Goal: Information Seeking & Learning: Learn about a topic

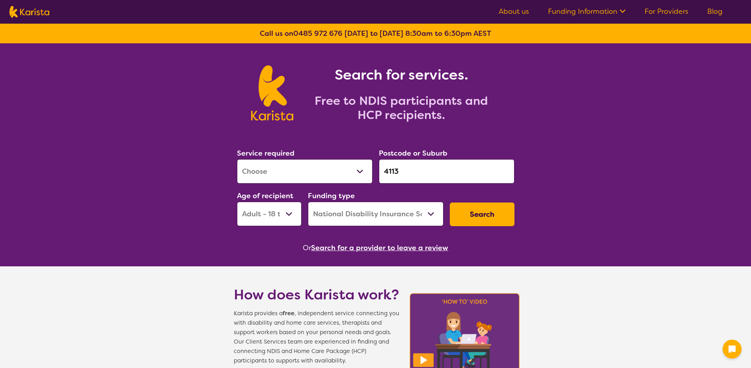
select select "[MEDICAL_DATA]"
select select "AD"
select select "NDIS"
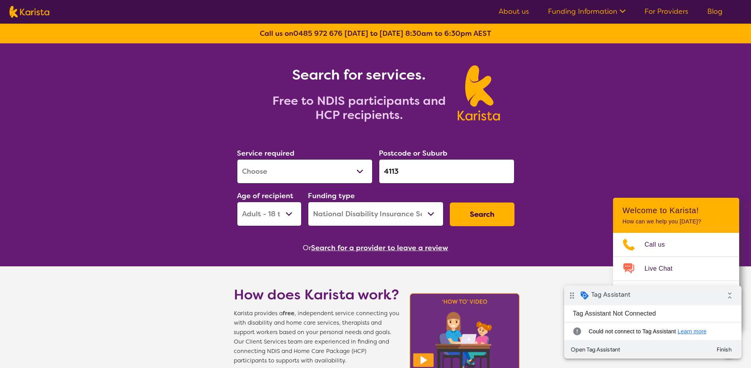
click at [523, 8] on link "About us" at bounding box center [513, 11] width 30 height 9
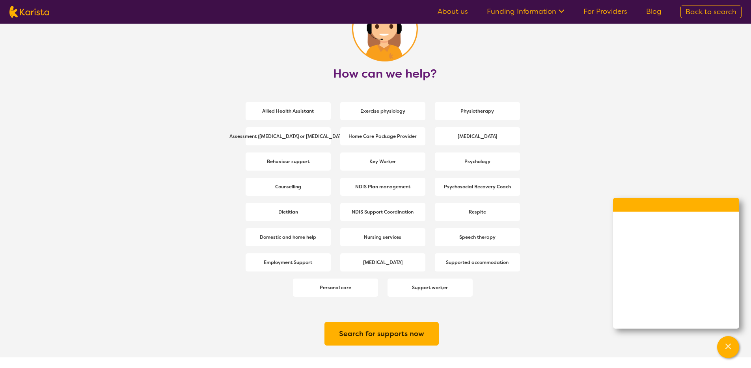
scroll to position [1019, 0]
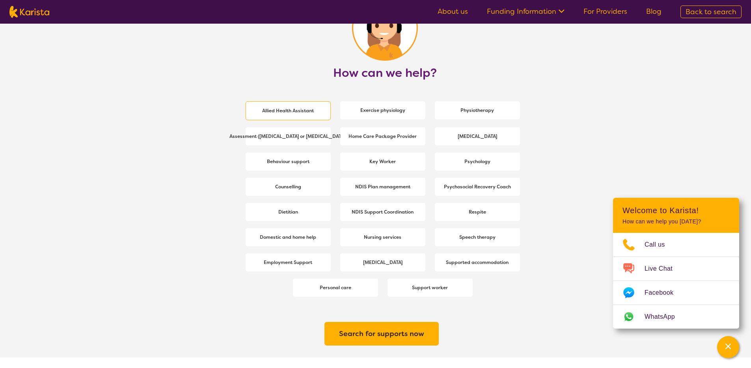
click at [312, 111] on b "Allied Health Assistant" at bounding box center [288, 111] width 52 height 6
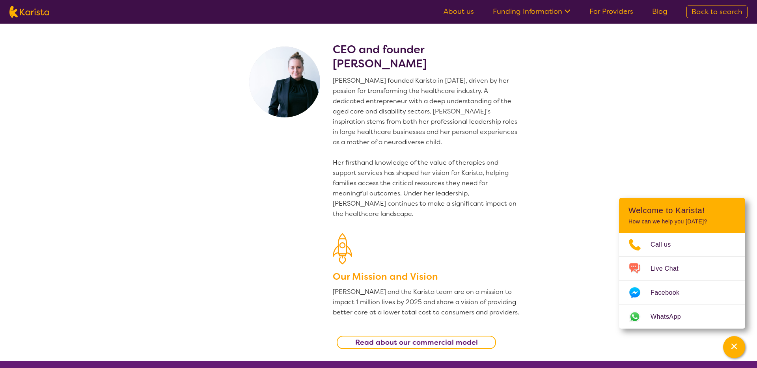
select select "Allied Health Assistant"
select select "AD"
select select "NDIS"
select select "Allied Health Assistant"
select select "AD"
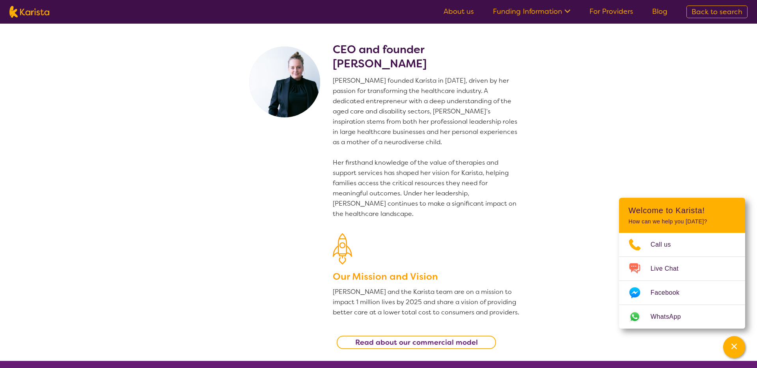
select select "NDIS"
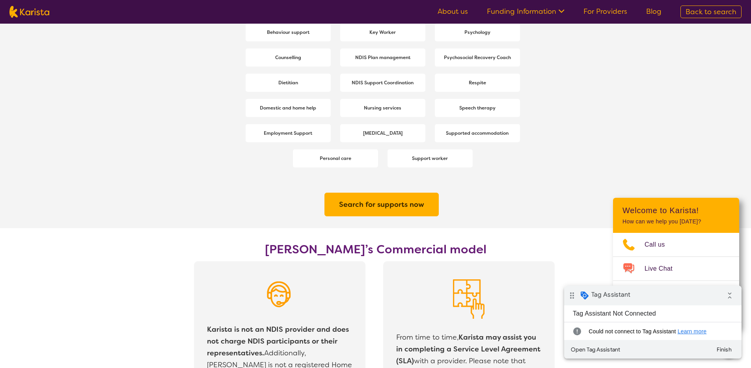
scroll to position [1149, 0]
click at [398, 138] on span "[MEDICAL_DATA]" at bounding box center [382, 133] width 43 height 14
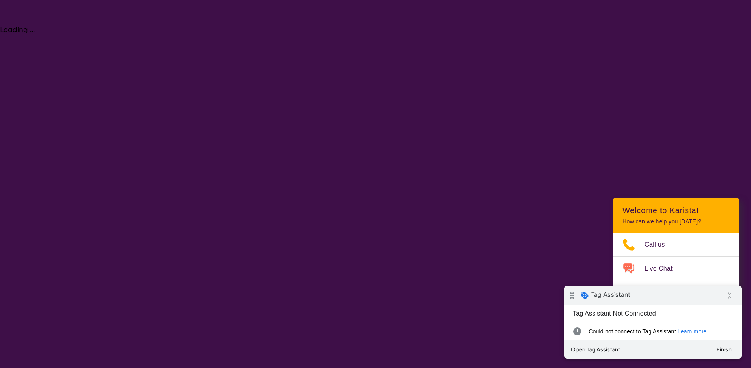
select select "[MEDICAL_DATA]"
select select "AD"
select select "NDIS"
select select "[MEDICAL_DATA]"
select select "AD"
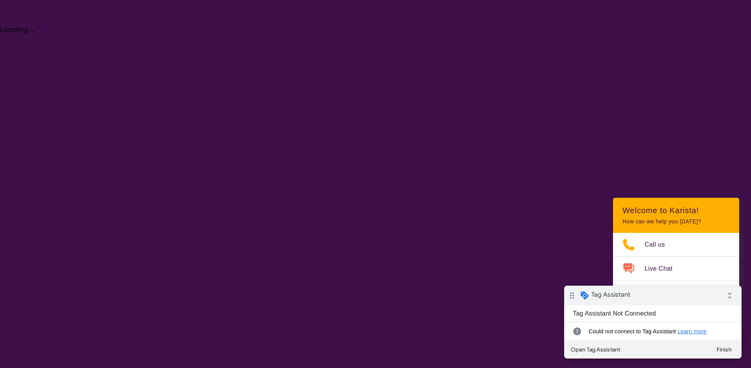
select select "NDIS"
